Goal: Navigation & Orientation: Find specific page/section

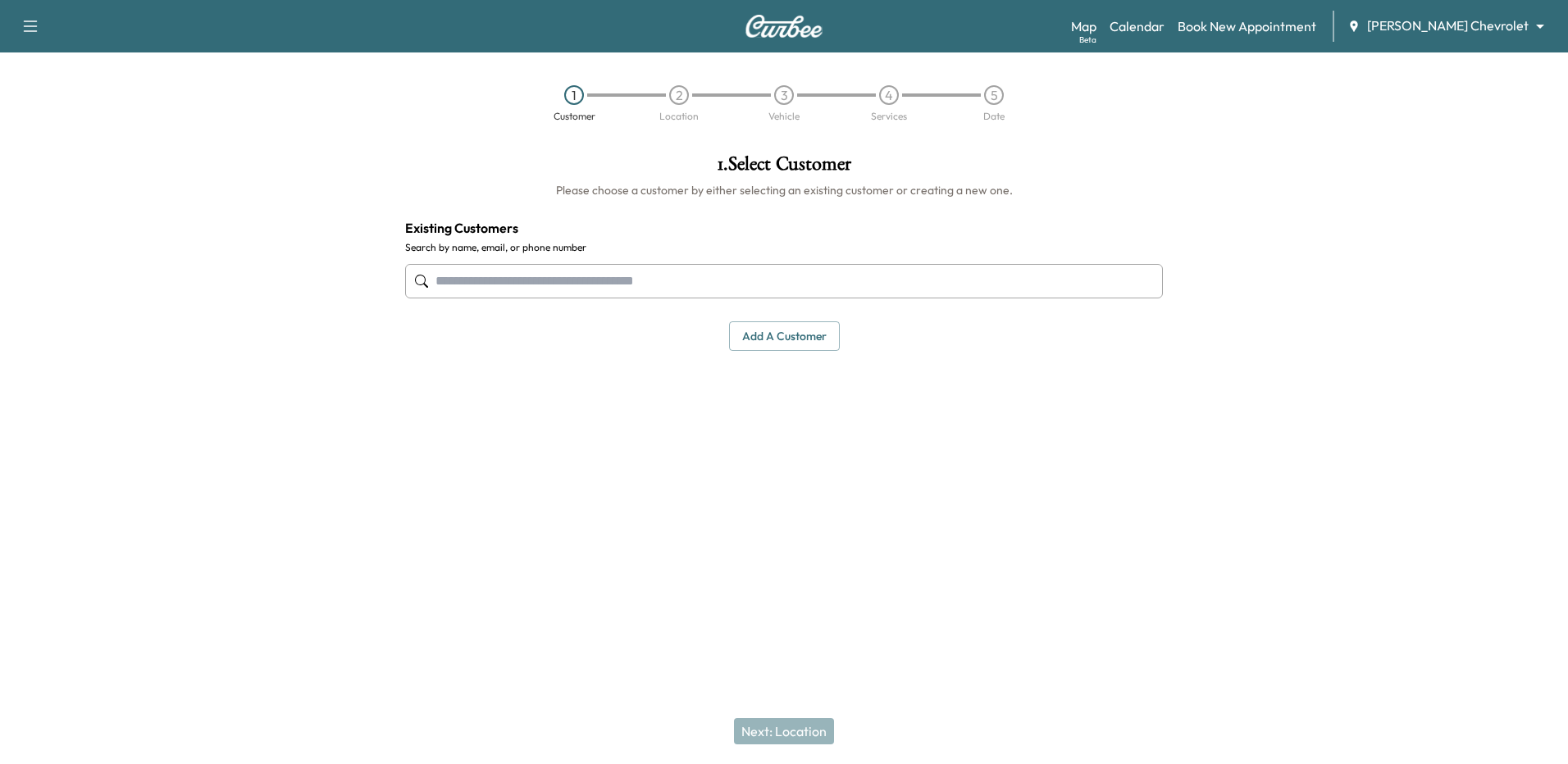
click at [1192, 7] on div "Support Log Out Map Beta Calendar Book New Appointment Nimnicht Chevrolet *****…" at bounding box center [784, 26] width 1568 height 53
click at [1165, 24] on link "Calendar" at bounding box center [1137, 25] width 55 height 20
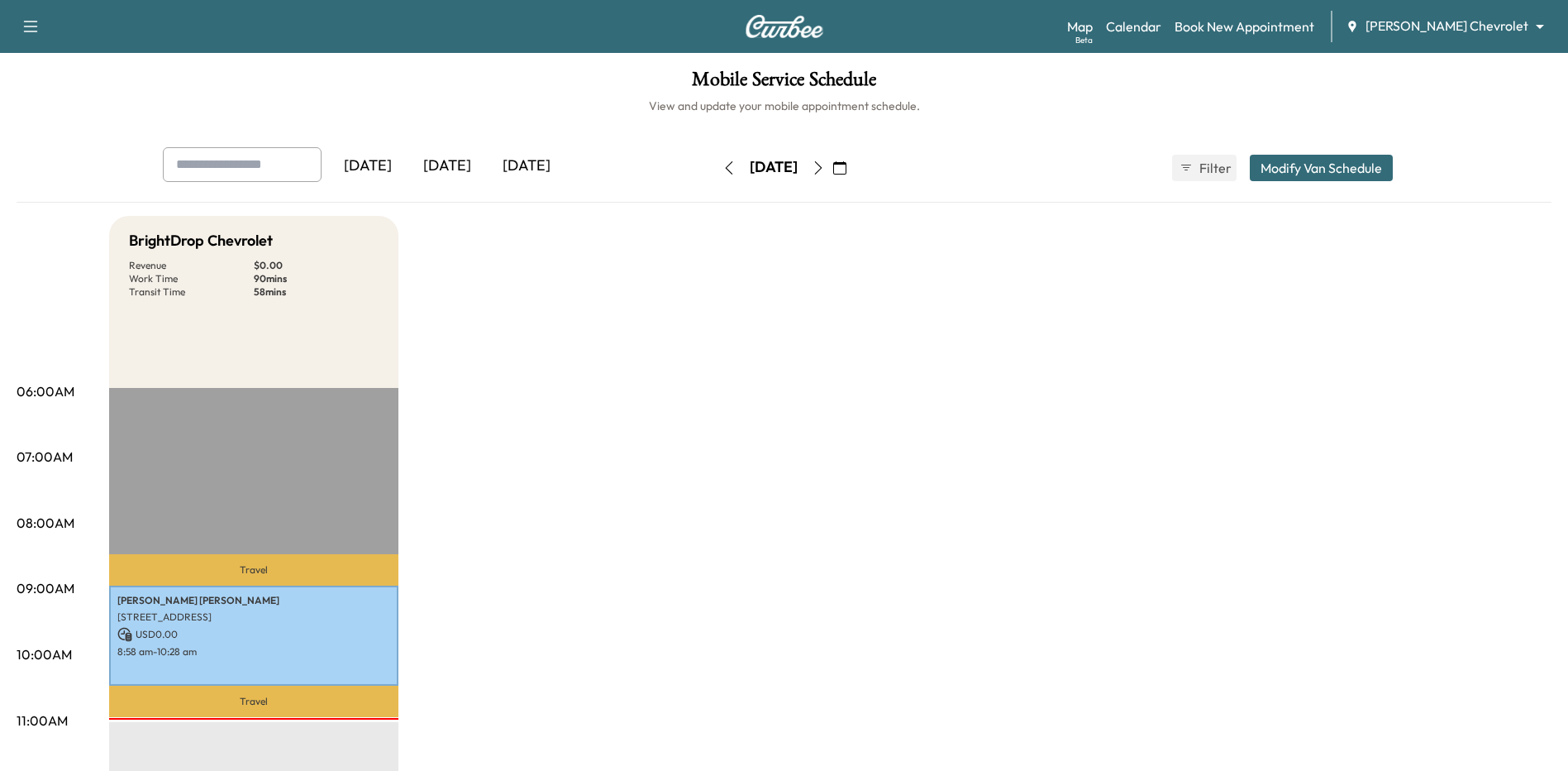
click at [825, 166] on icon "button" at bounding box center [818, 167] width 13 height 13
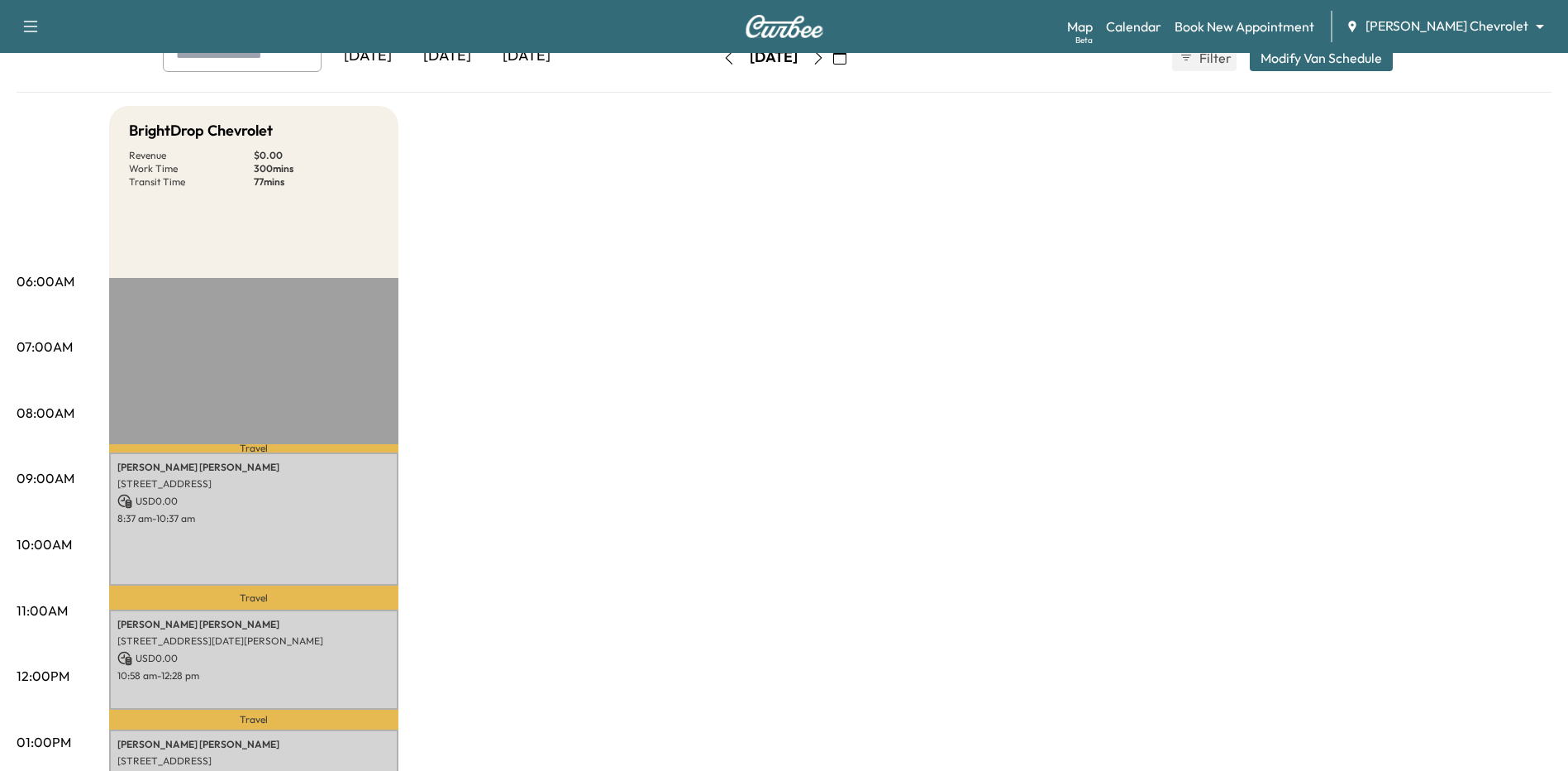
scroll to position [83, 0]
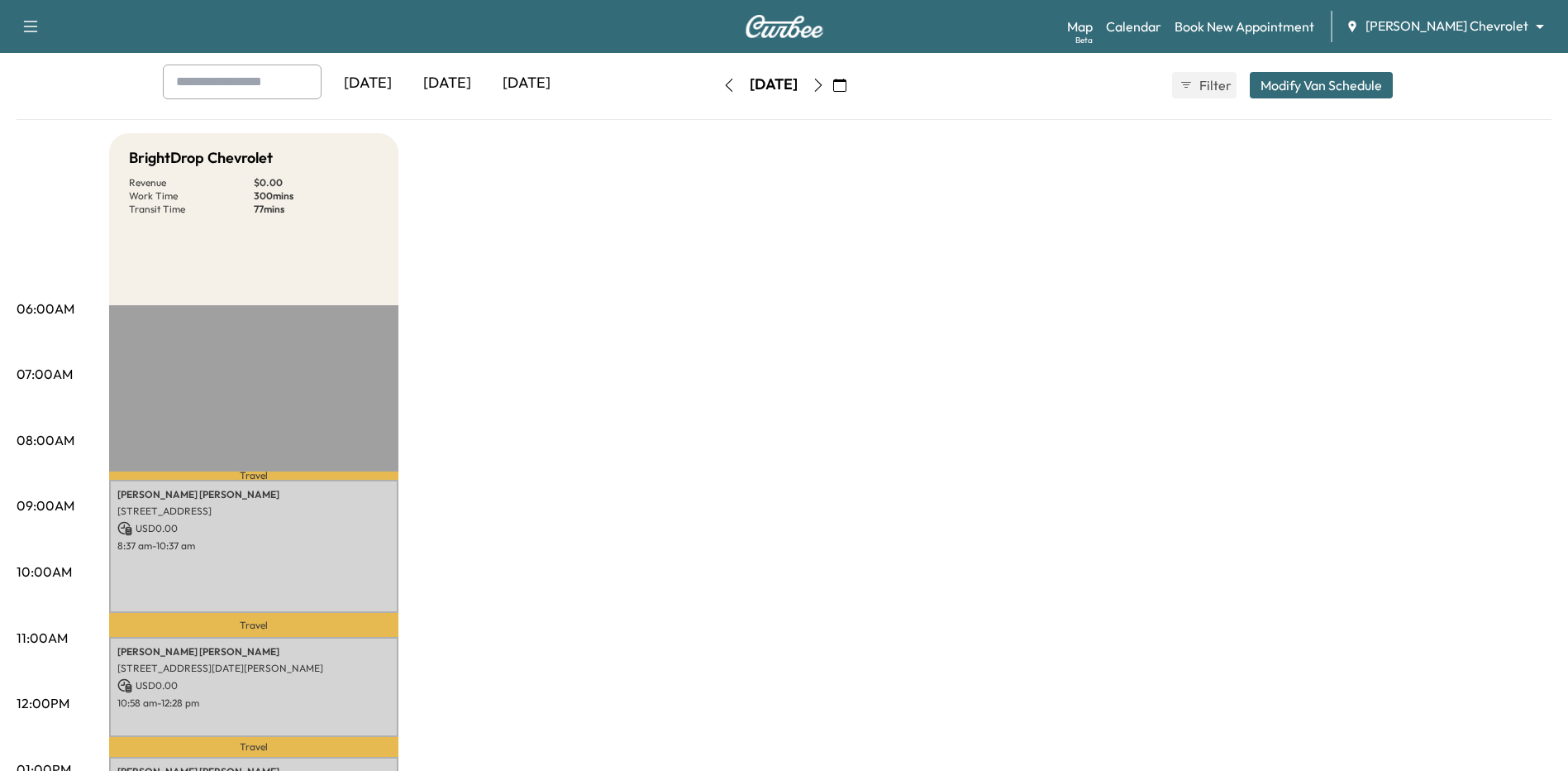
click at [825, 87] on icon "button" at bounding box center [818, 85] width 13 height 13
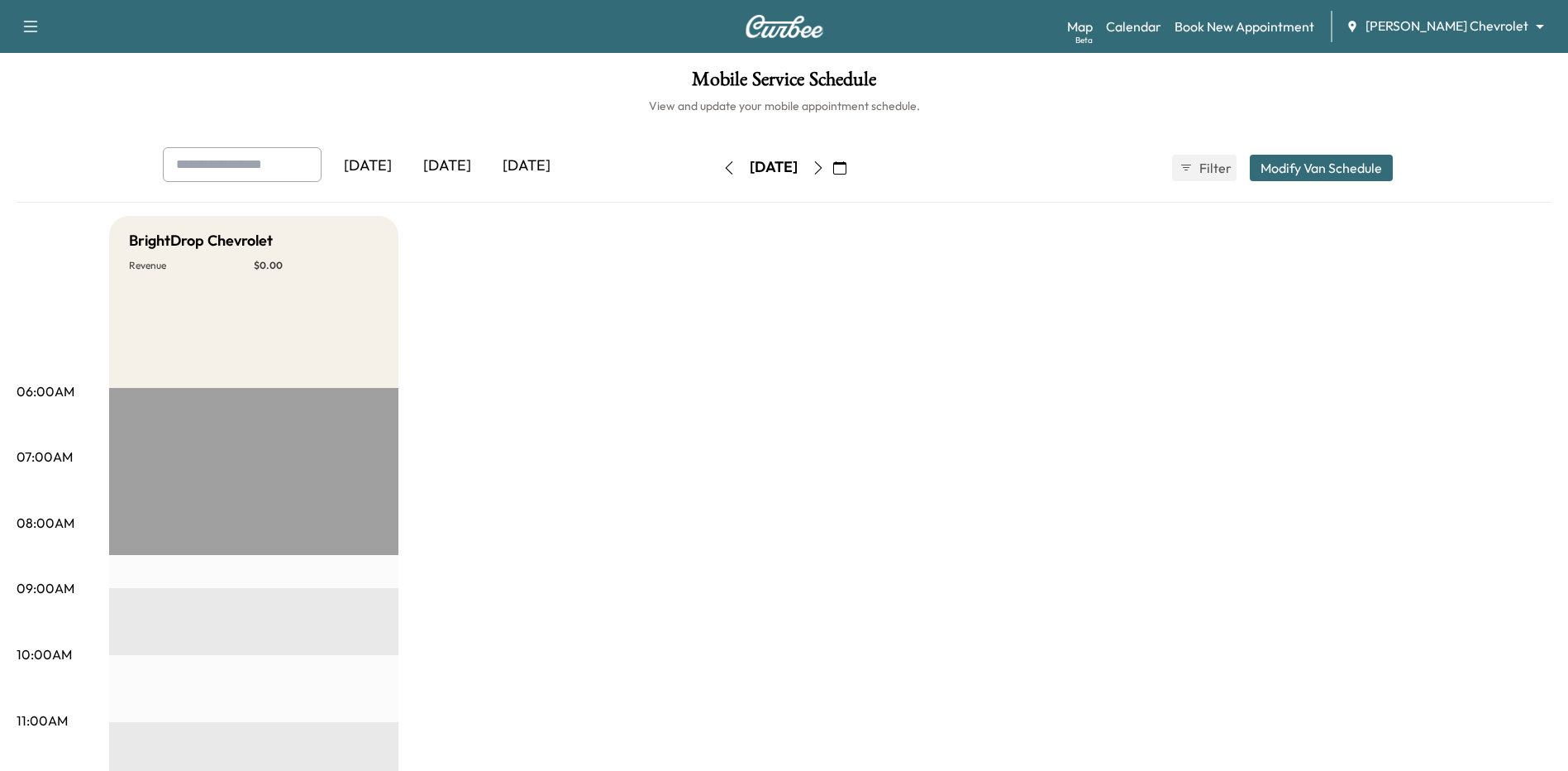
click at [723, 168] on icon "button" at bounding box center [729, 167] width 13 height 13
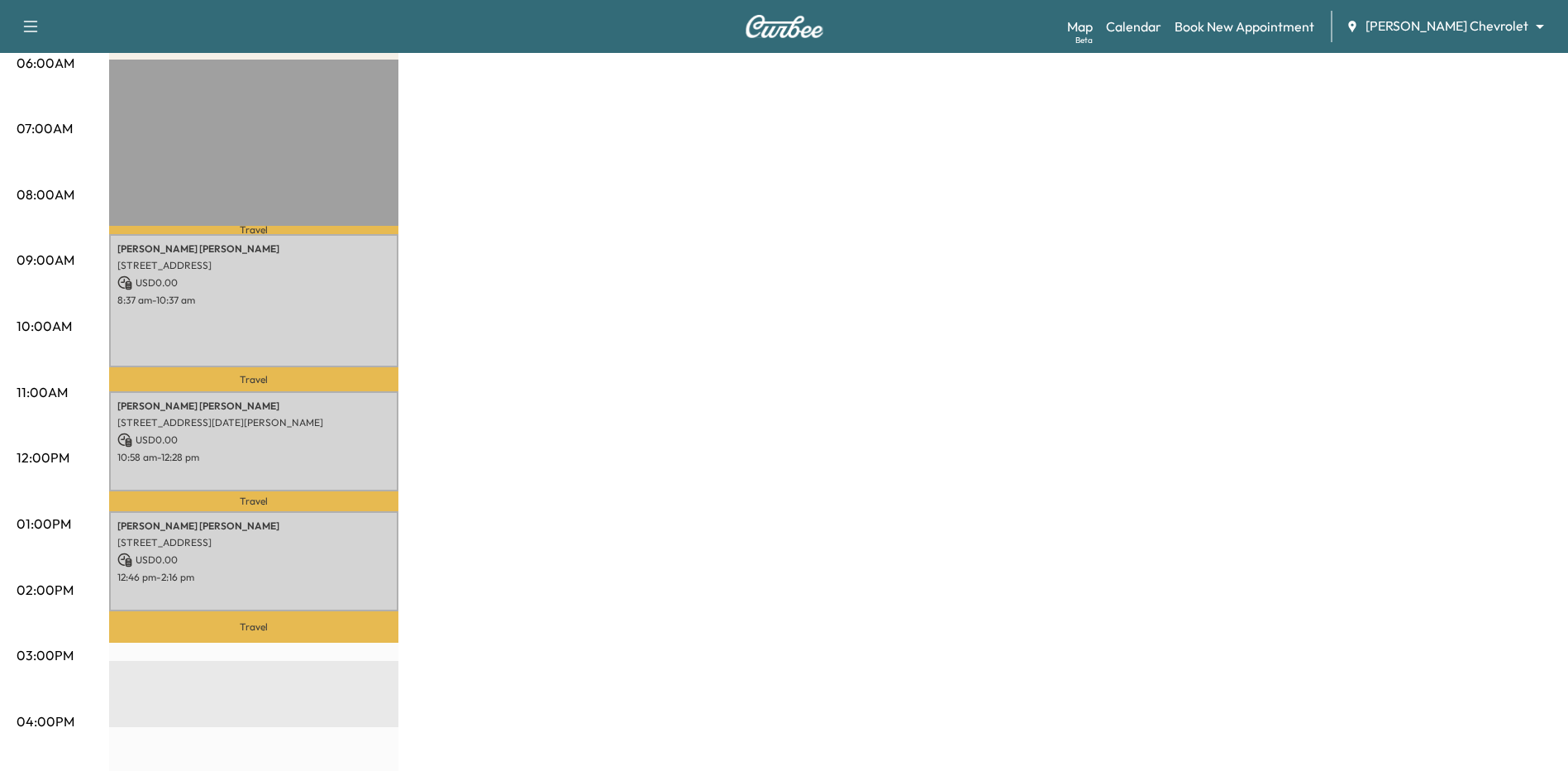
scroll to position [331, 0]
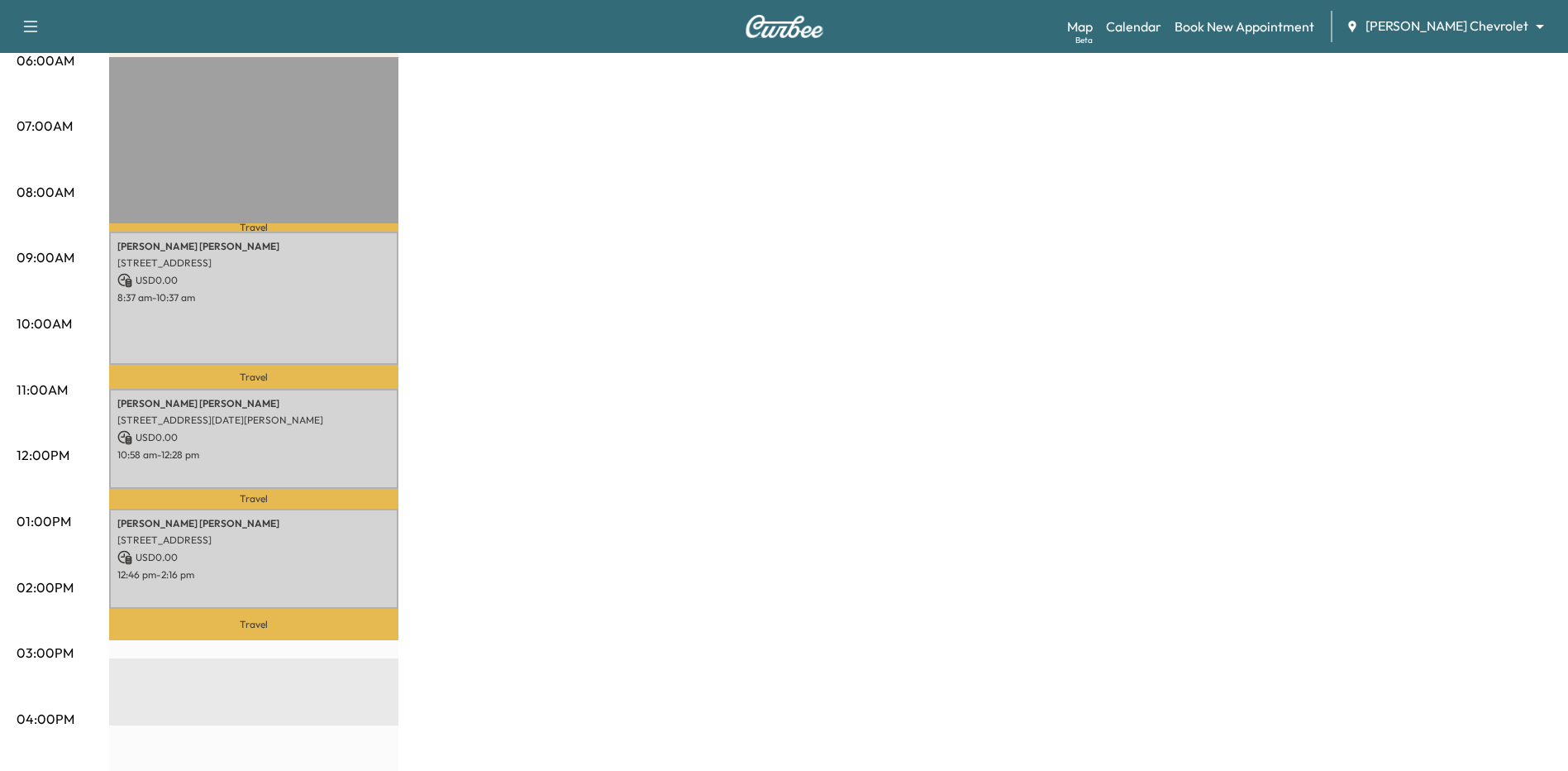
click at [710, 406] on div "BrightDrop Chevrolet Revenue $ 0.00 Work Time 300 mins Transit Time 77 mins Tra…" at bounding box center [830, 505] width 1442 height 1240
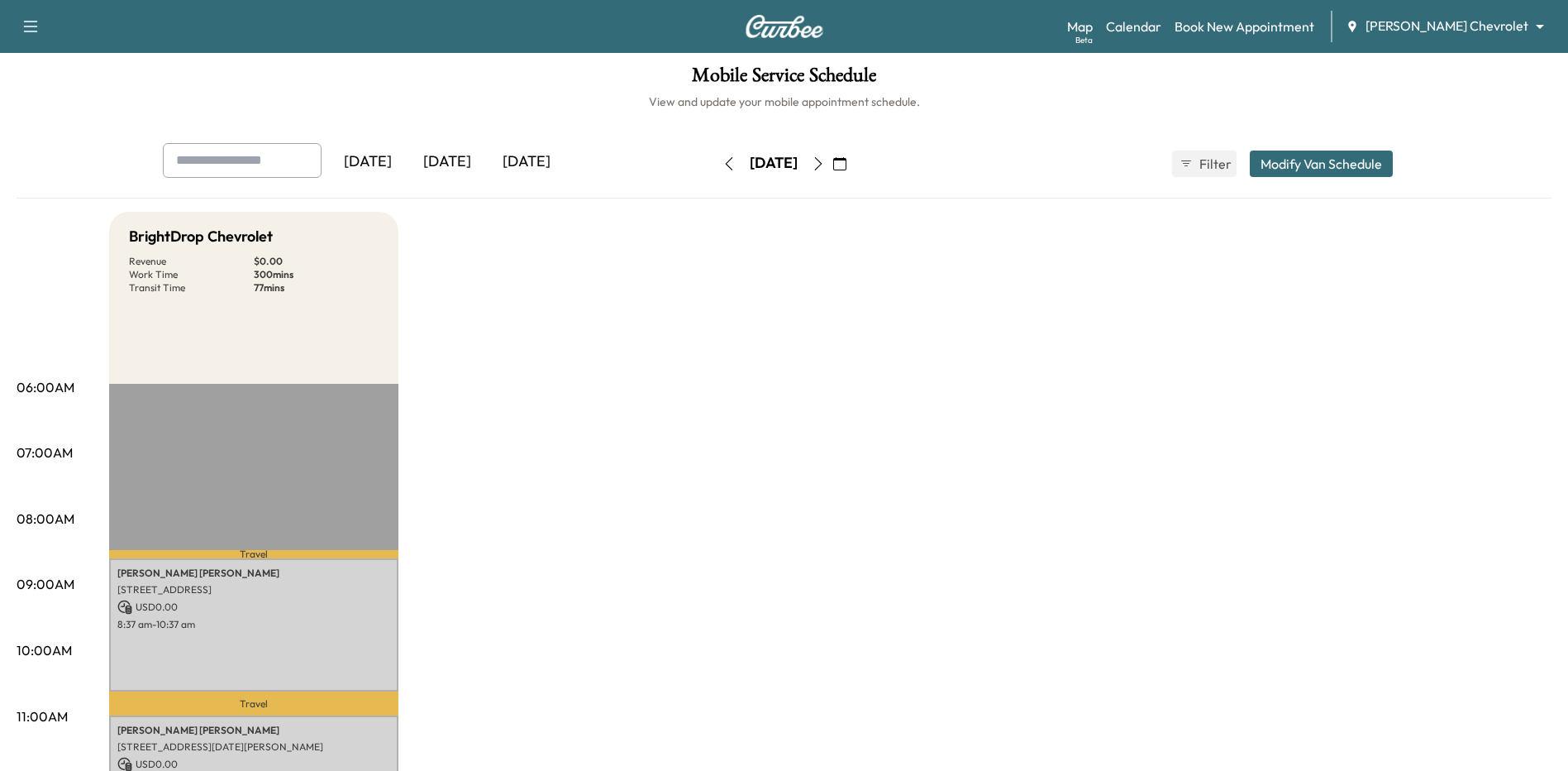
scroll to position [0, 0]
